Goal: Information Seeking & Learning: Learn about a topic

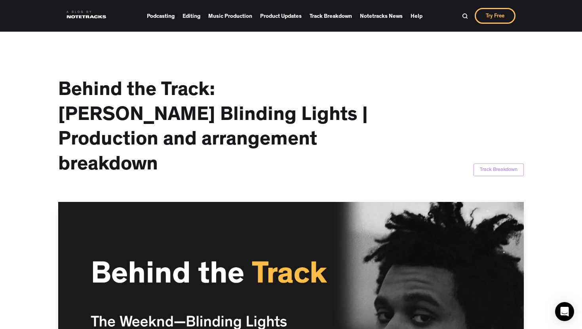
click at [214, 17] on link "Music Production" at bounding box center [230, 15] width 44 height 11
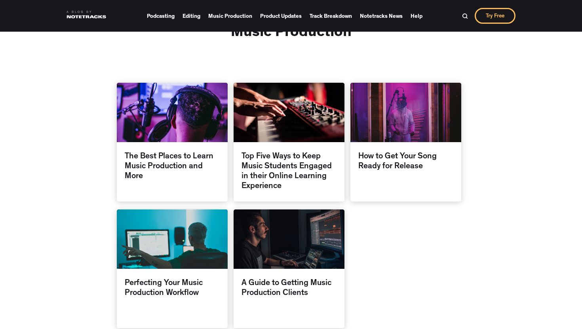
scroll to position [107, 0]
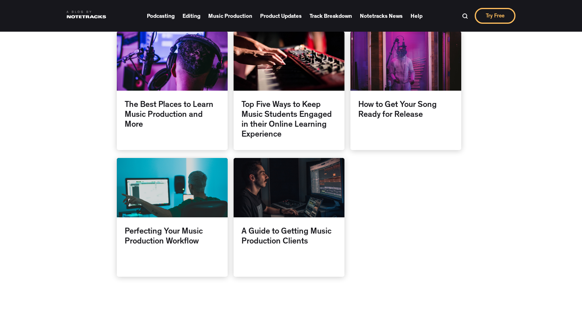
click at [315, 212] on div at bounding box center [289, 187] width 111 height 59
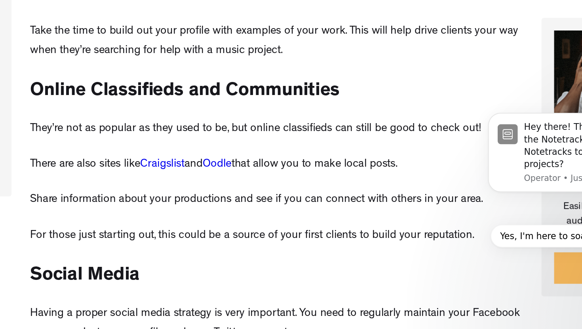
scroll to position [2266, 0]
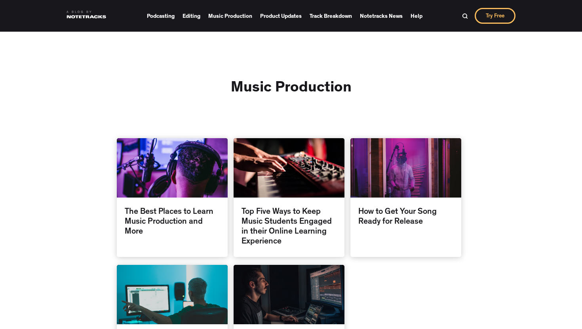
scroll to position [107, 0]
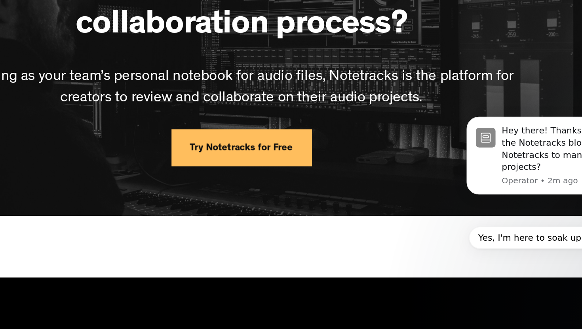
scroll to position [3023, 0]
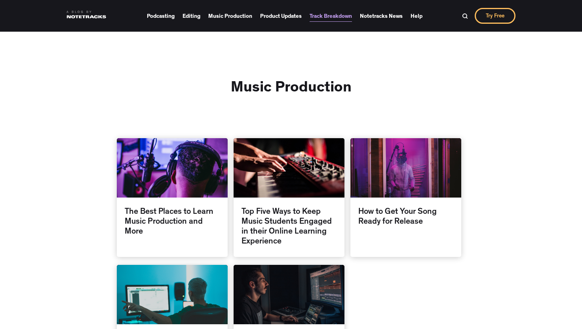
click at [334, 17] on link "Track Breakdown" at bounding box center [331, 15] width 42 height 11
